Goal: Navigation & Orientation: Find specific page/section

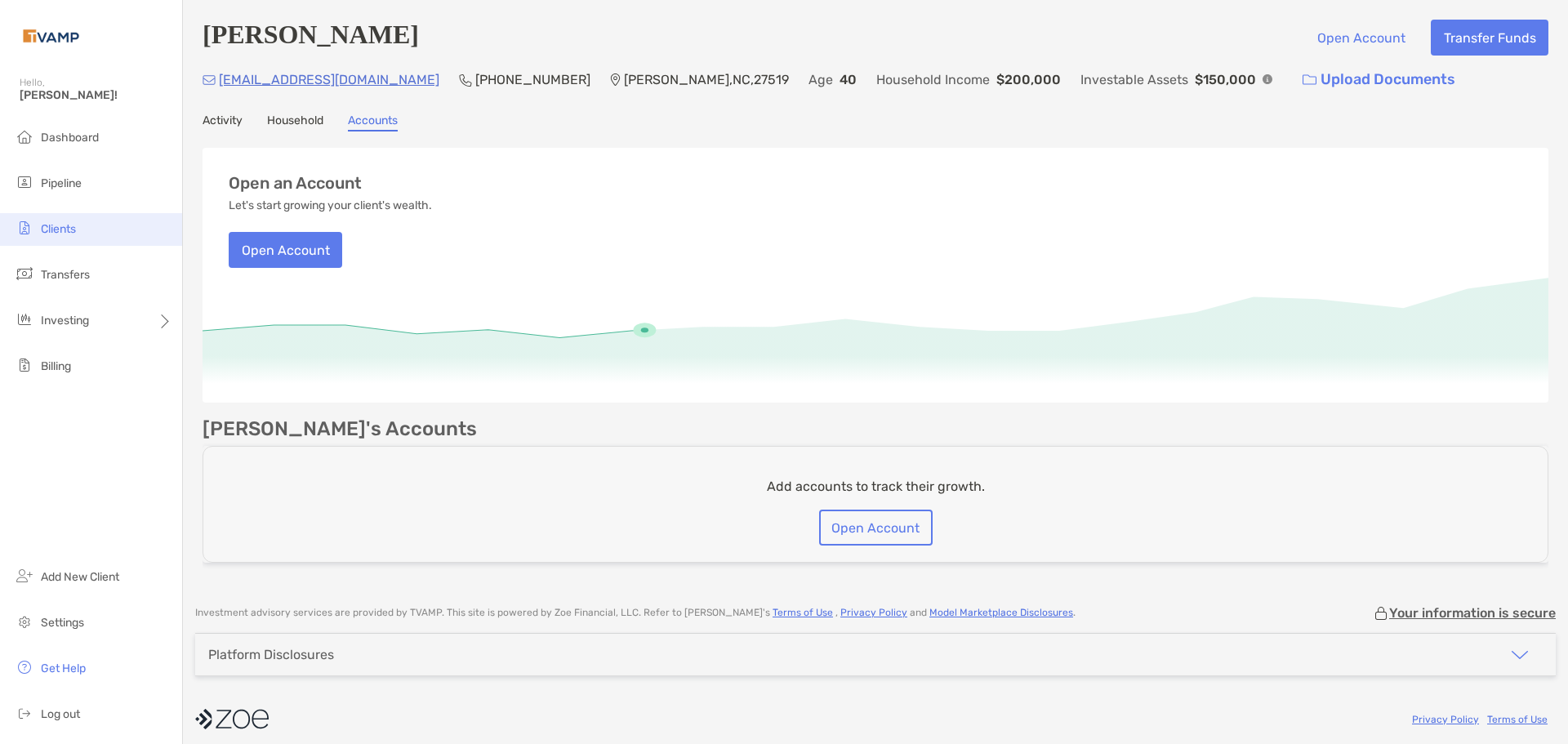
click at [49, 232] on span "Clients" at bounding box center [59, 229] width 35 height 14
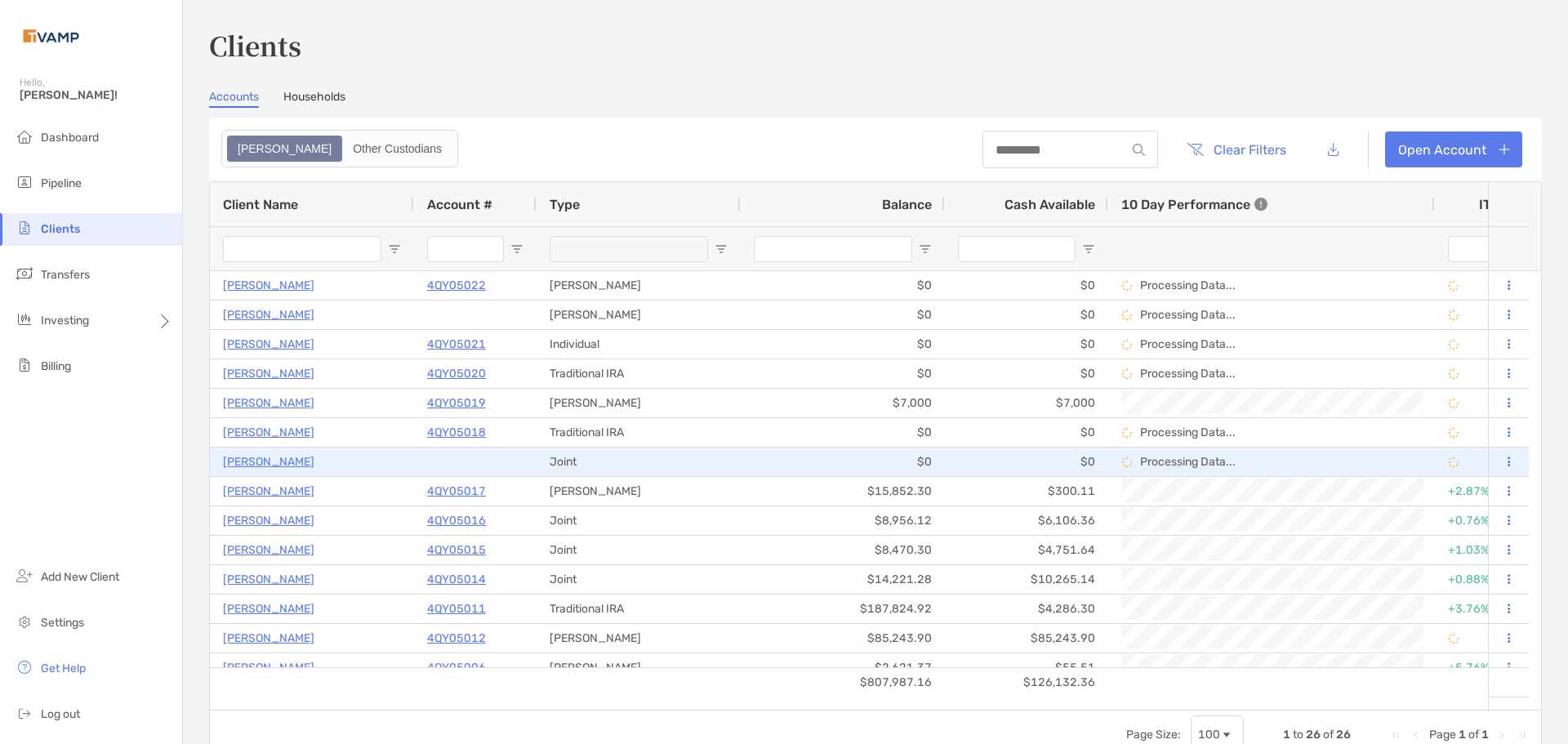
click at [243, 458] on p "[PERSON_NAME]" at bounding box center [268, 462] width 91 height 20
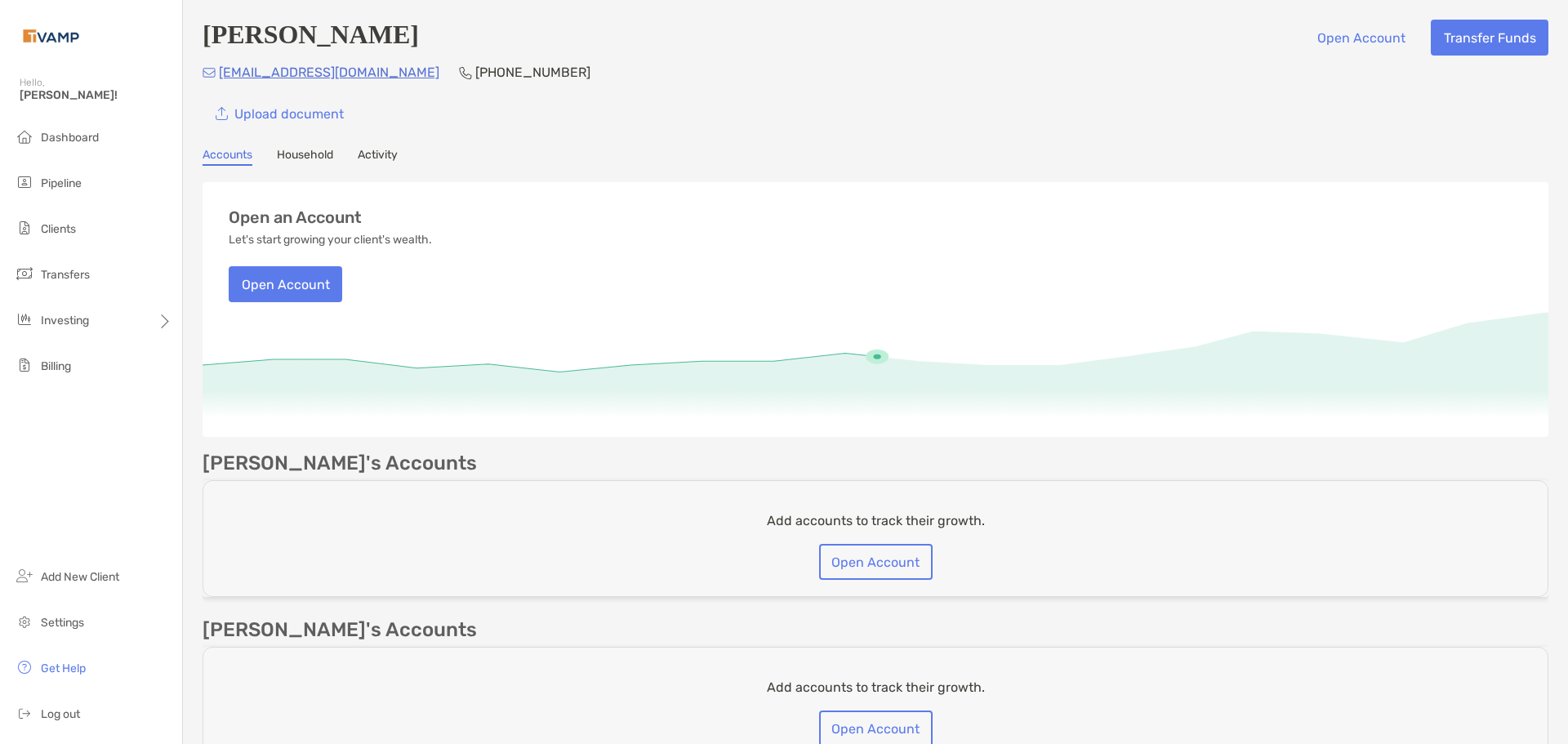
click at [377, 149] on div "[PERSON_NAME] Open Account Transfer Funds [EMAIL_ADDRESS][DOMAIN_NAME] [PHONE_N…" at bounding box center [875, 395] width 1386 height 790
click at [376, 161] on link "Activity" at bounding box center [377, 156] width 40 height 18
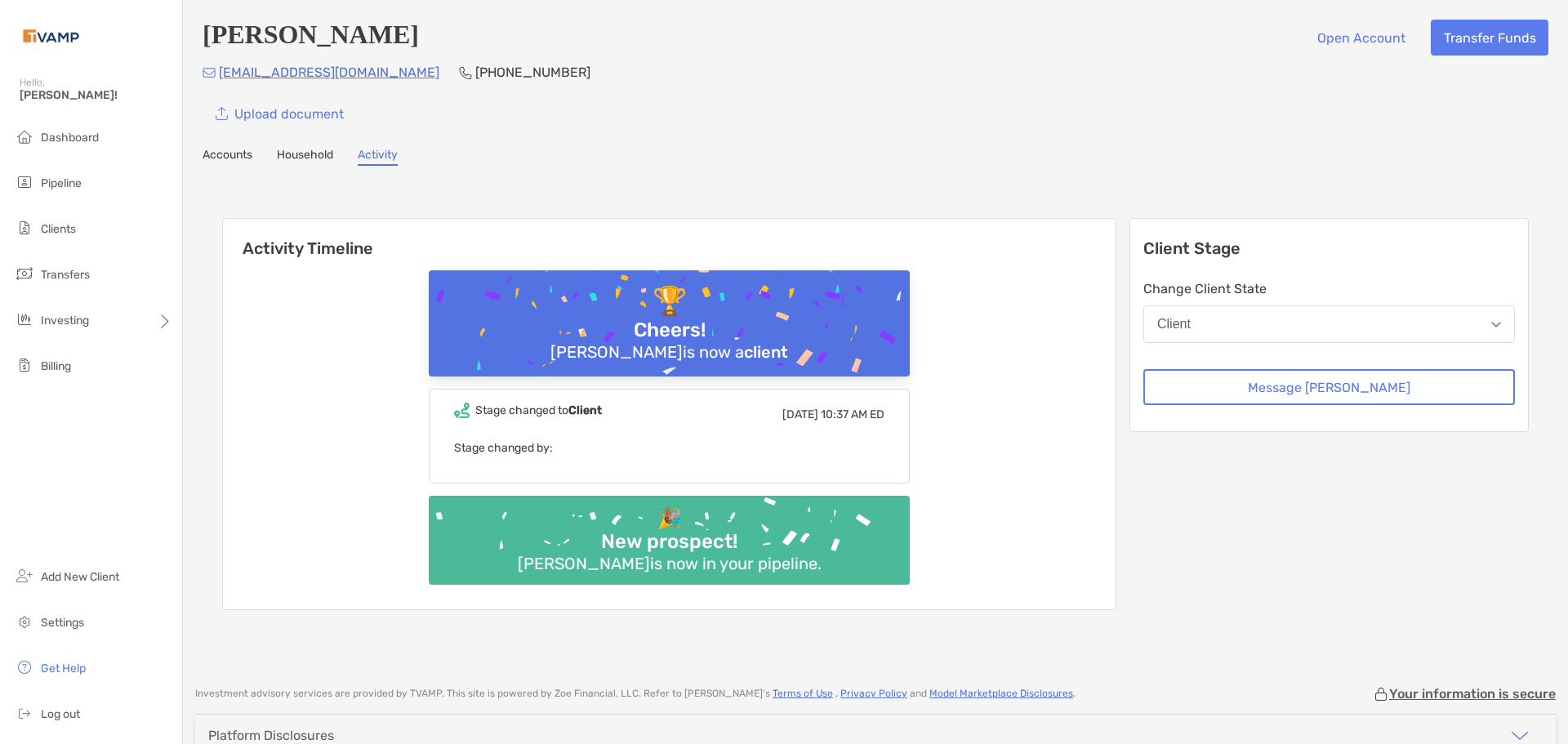
click at [225, 156] on link "Accounts" at bounding box center [228, 156] width 50 height 18
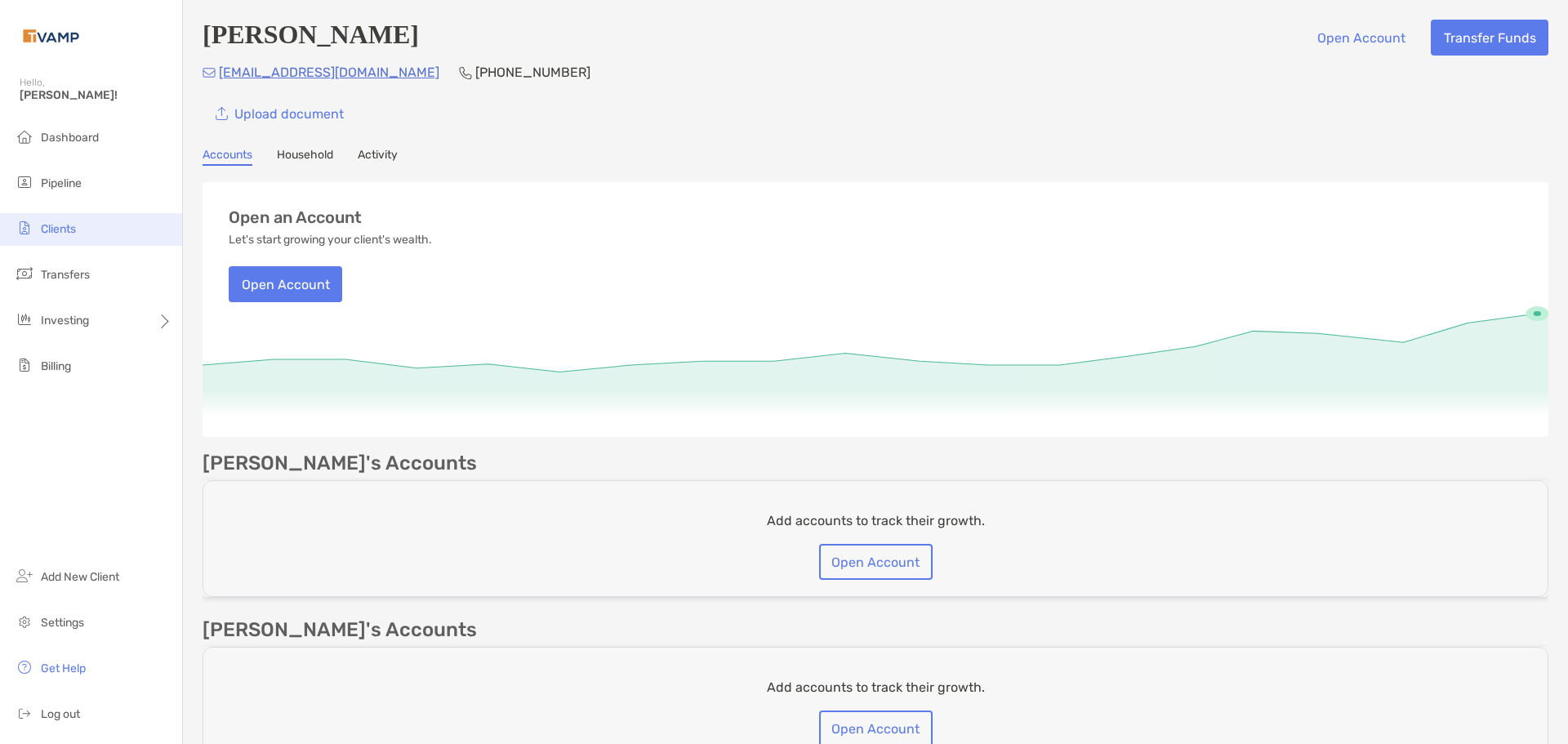
click at [72, 233] on span "Clients" at bounding box center [59, 229] width 35 height 14
